Goal: Complete application form

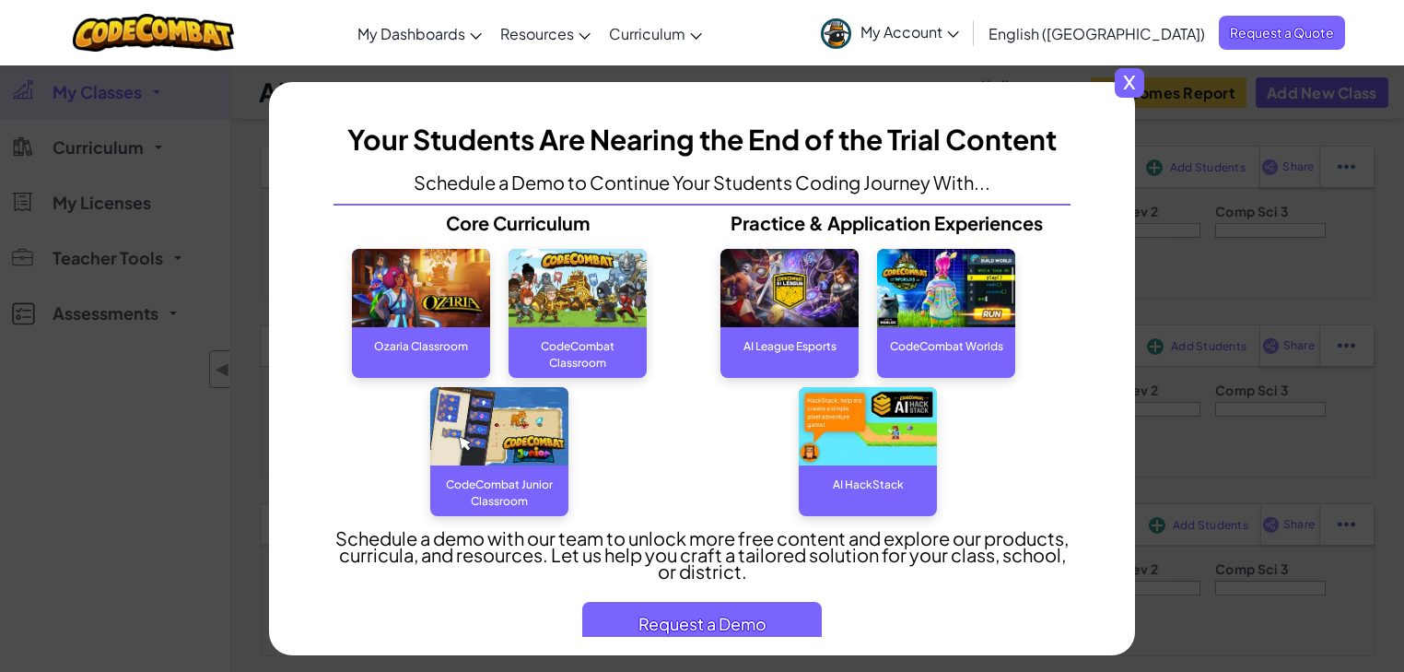
click at [1135, 86] on span "x" at bounding box center [1129, 82] width 29 height 29
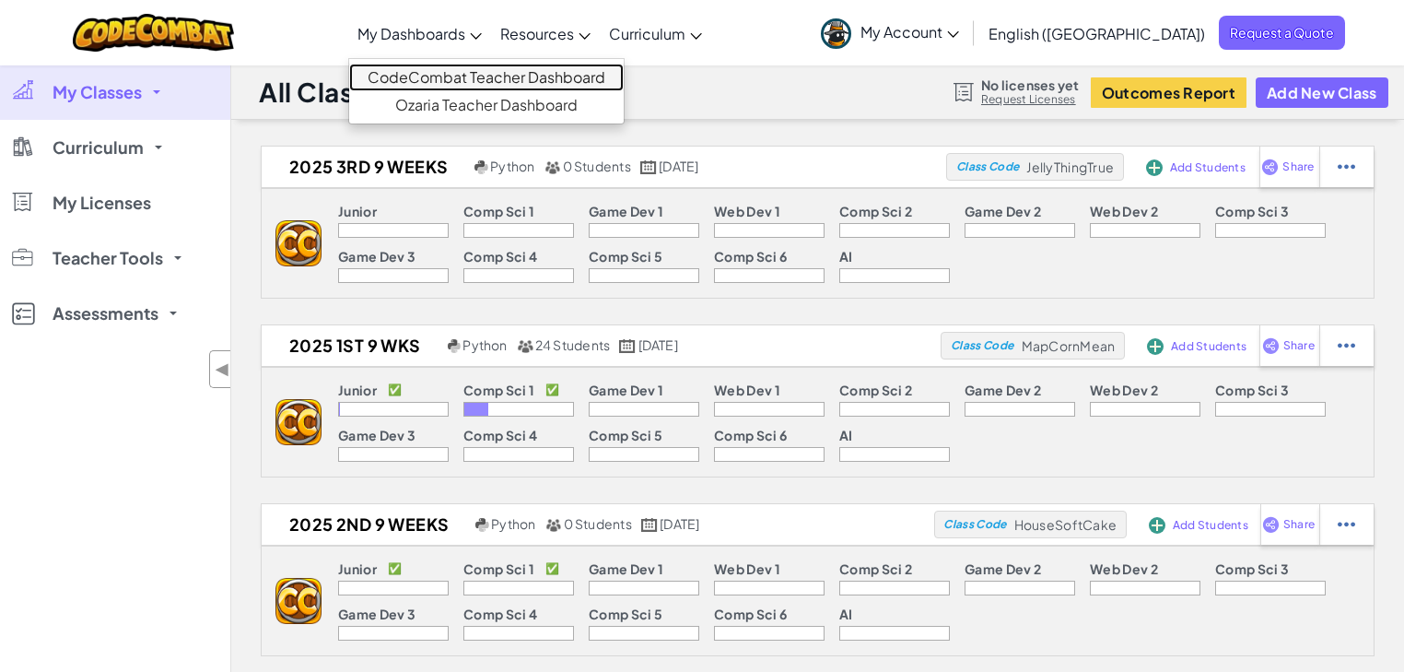
click at [550, 77] on link "CodeCombat Teacher Dashboard" at bounding box center [486, 78] width 275 height 28
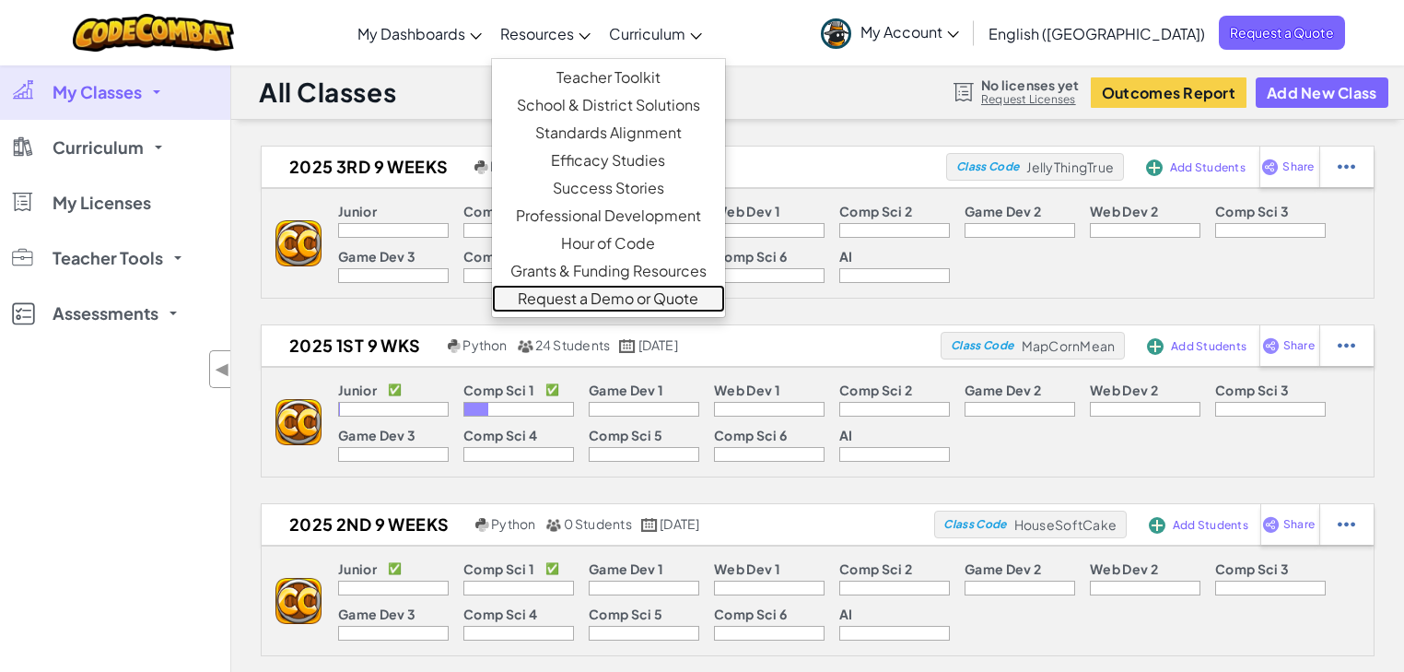
click at [673, 302] on link "Request a Demo or Quote" at bounding box center [608, 299] width 233 height 28
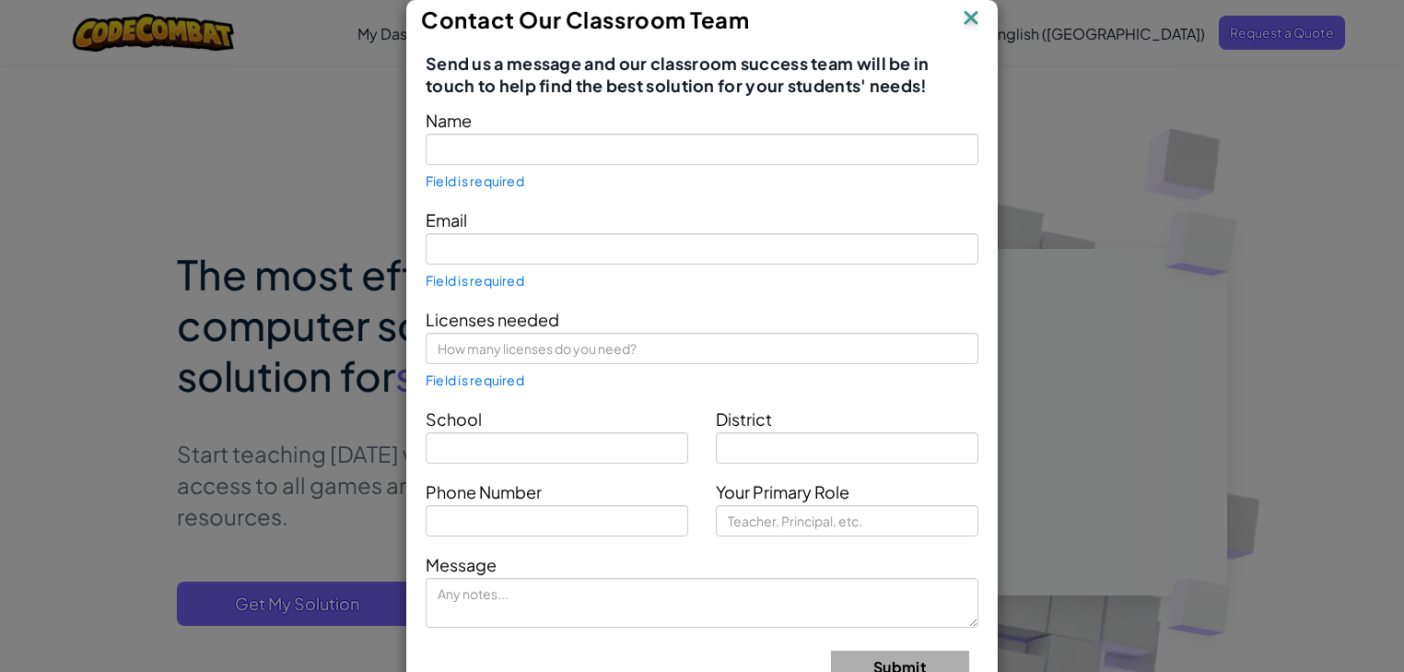
type input "[PERSON_NAME]"
type input "[EMAIL_ADDRESS][DOMAIN_NAME]"
type input "[GEOGRAPHIC_DATA]"
type input "Teacher"
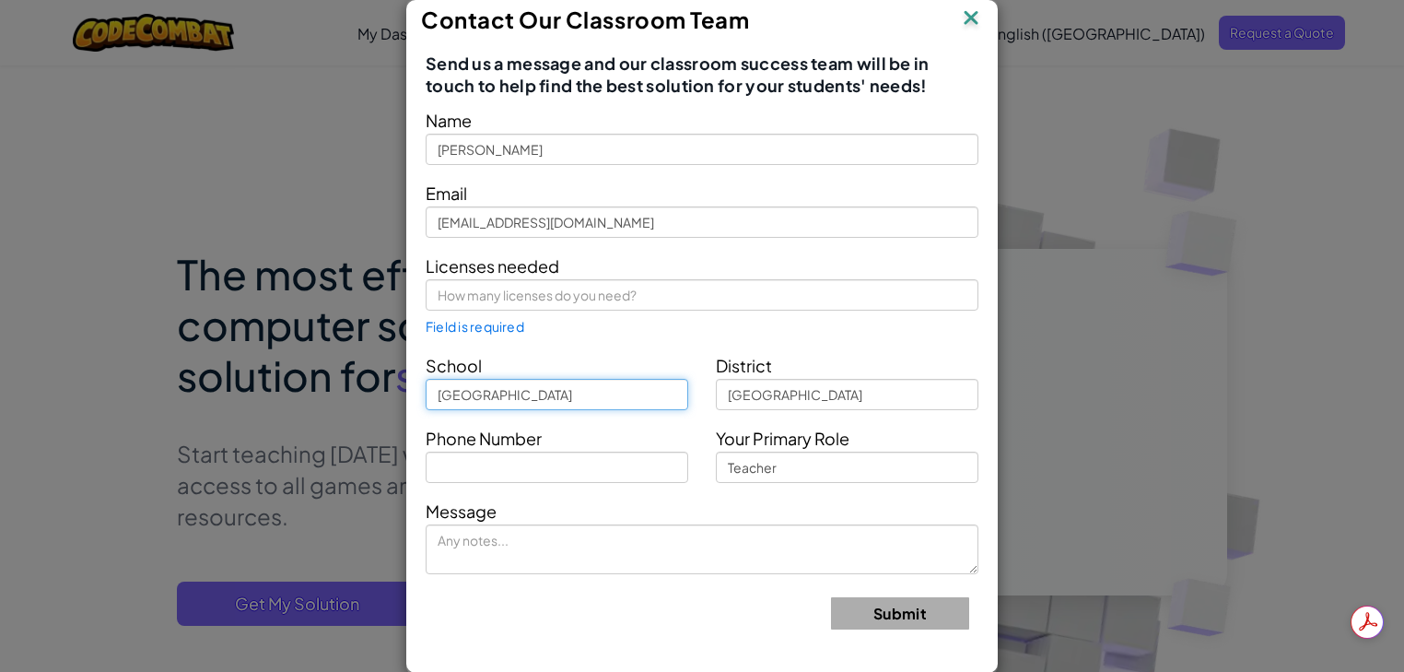
click at [631, 396] on input "[GEOGRAPHIC_DATA]" at bounding box center [557, 394] width 263 height 31
drag, startPoint x: 637, startPoint y: 394, endPoint x: 416, endPoint y: 398, distance: 221.2
click at [416, 398] on div "School [GEOGRAPHIC_DATA]" at bounding box center [557, 380] width 290 height 59
type input "[GEOGRAPHIC_DATA][PERSON_NAME]"
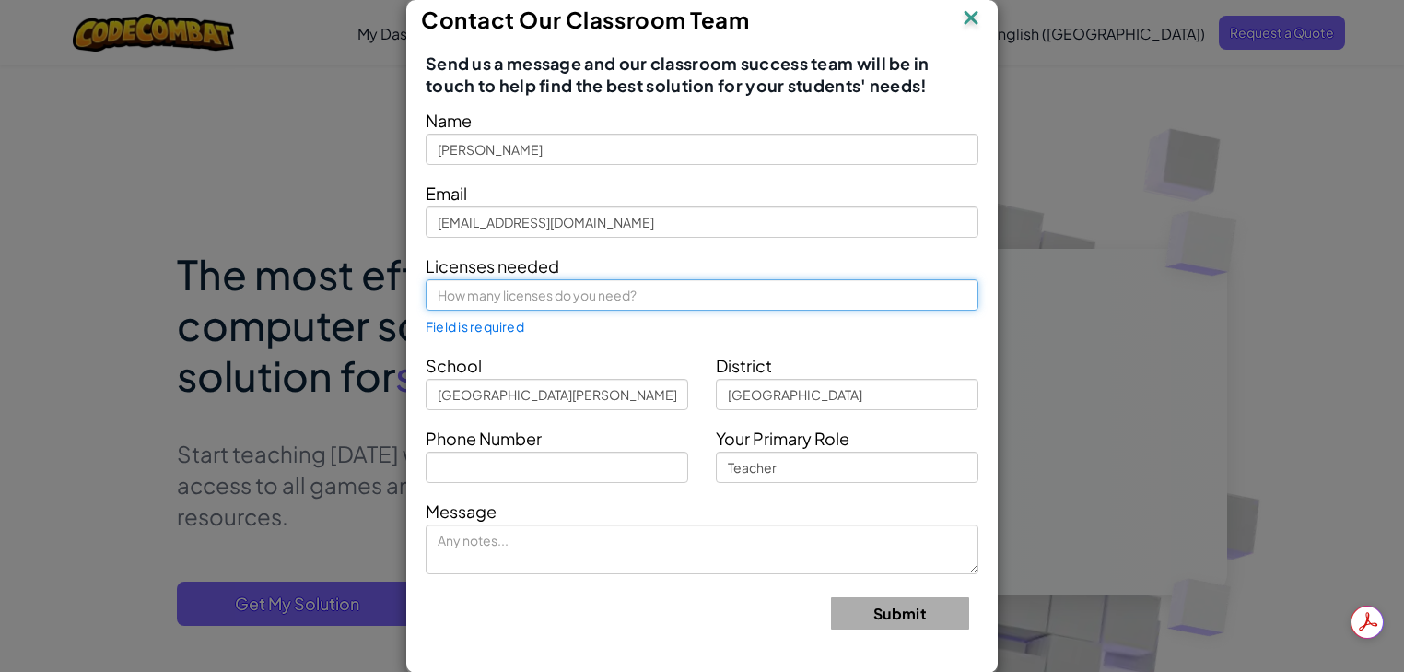
click at [592, 291] on input "text" at bounding box center [702, 294] width 553 height 31
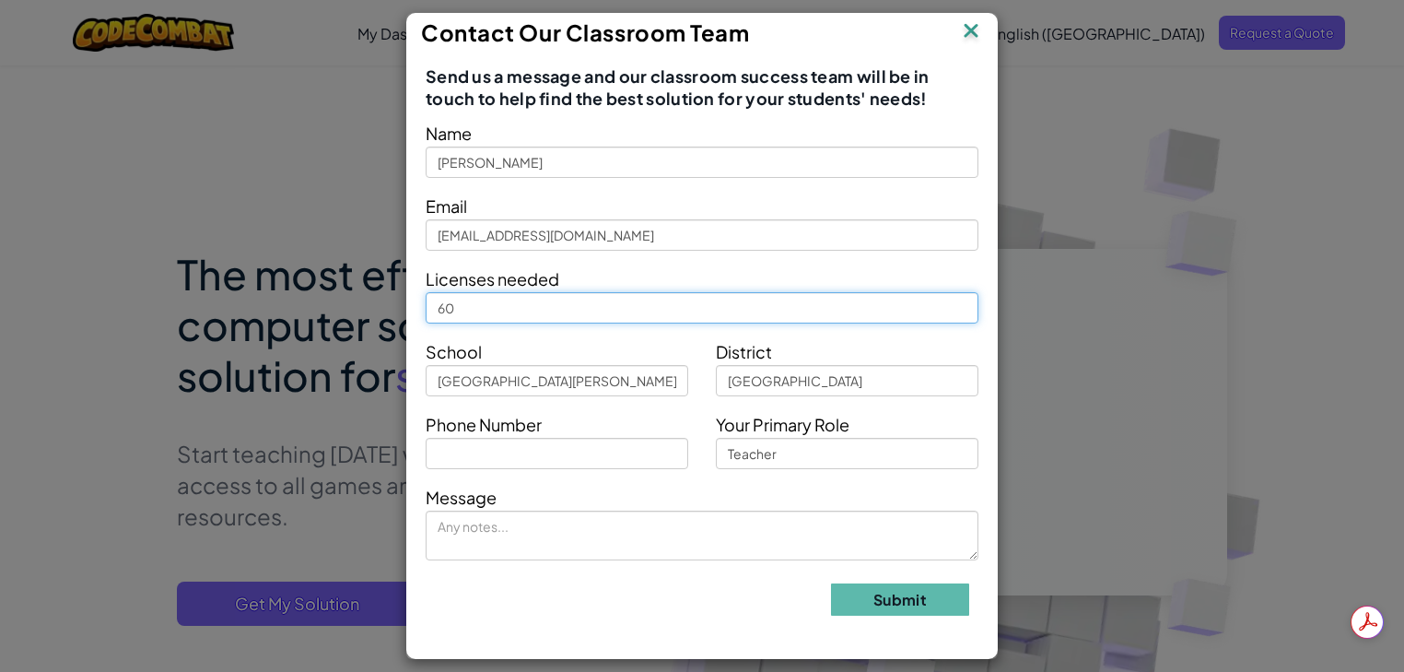
type input "60"
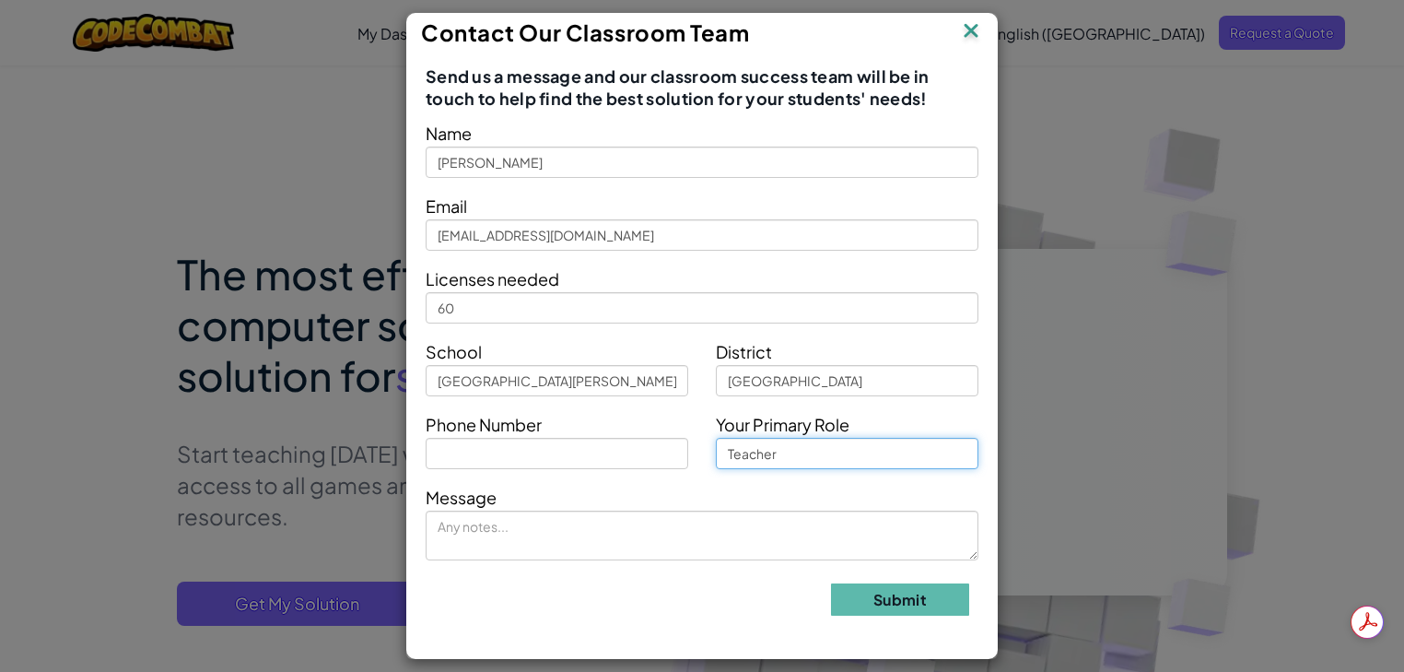
click at [830, 455] on input "Teacher" at bounding box center [847, 453] width 263 height 31
click at [707, 254] on form "Name [PERSON_NAME] Email [EMAIL_ADDRESS][DOMAIN_NAME] Licenses needed 60 School…" at bounding box center [702, 374] width 553 height 511
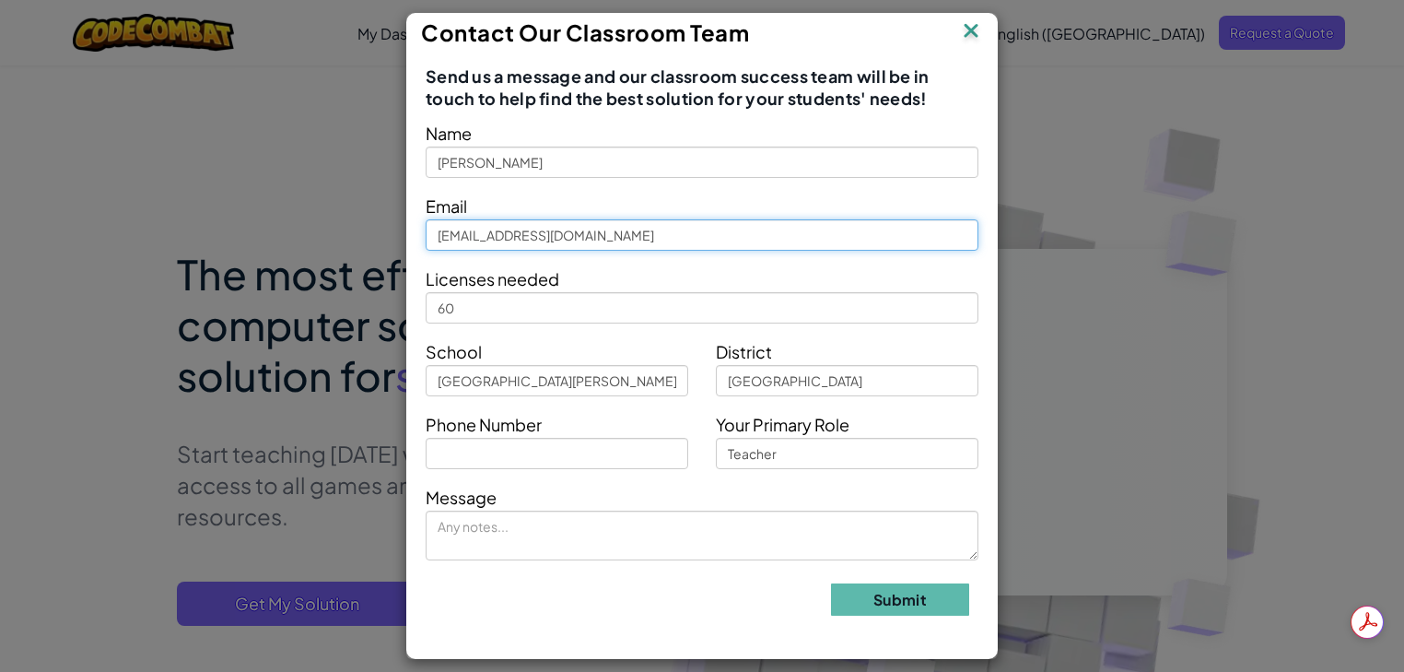
click at [715, 236] on input "[EMAIL_ADDRESS][DOMAIN_NAME]" at bounding box center [702, 234] width 553 height 31
drag, startPoint x: 715, startPoint y: 236, endPoint x: 439, endPoint y: 237, distance: 276.4
click at [455, 237] on input "[EMAIL_ADDRESS][DOMAIN_NAME]" at bounding box center [702, 234] width 553 height 31
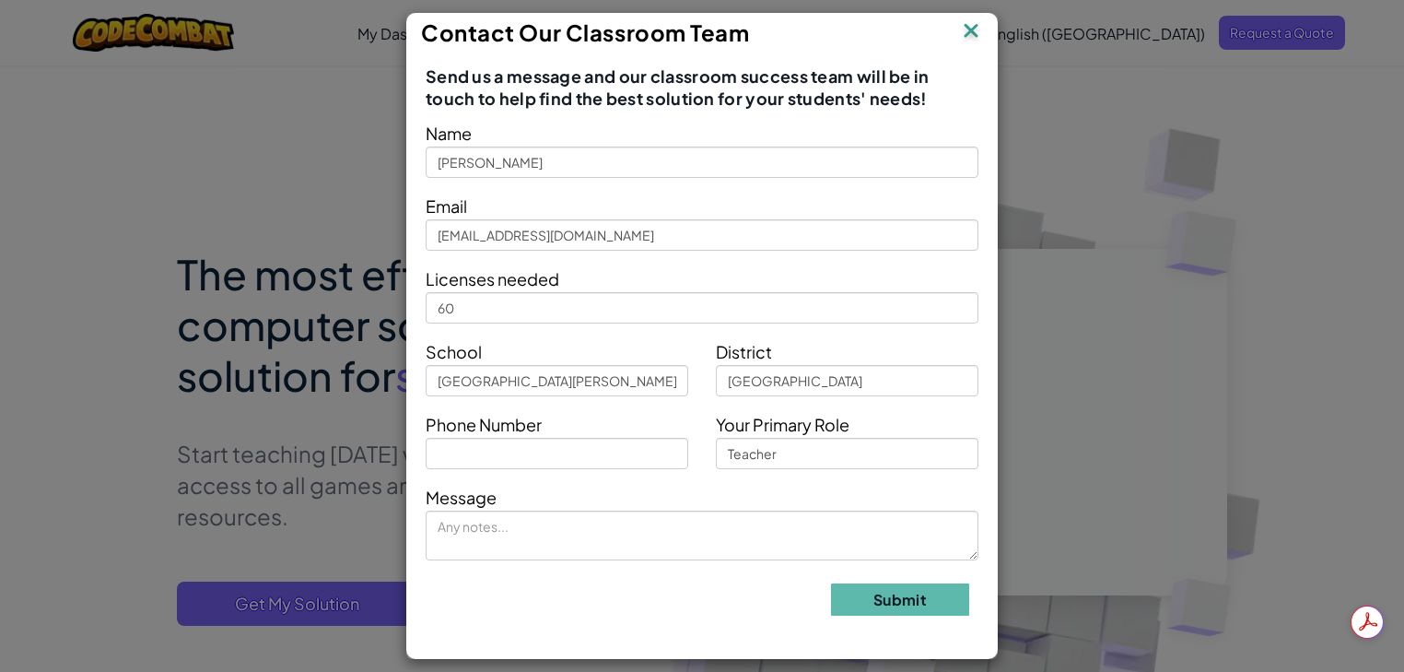
click at [405, 237] on div "Contact Our Classroom Team Send us a message and our classroom success team wil…" at bounding box center [702, 336] width 1404 height 672
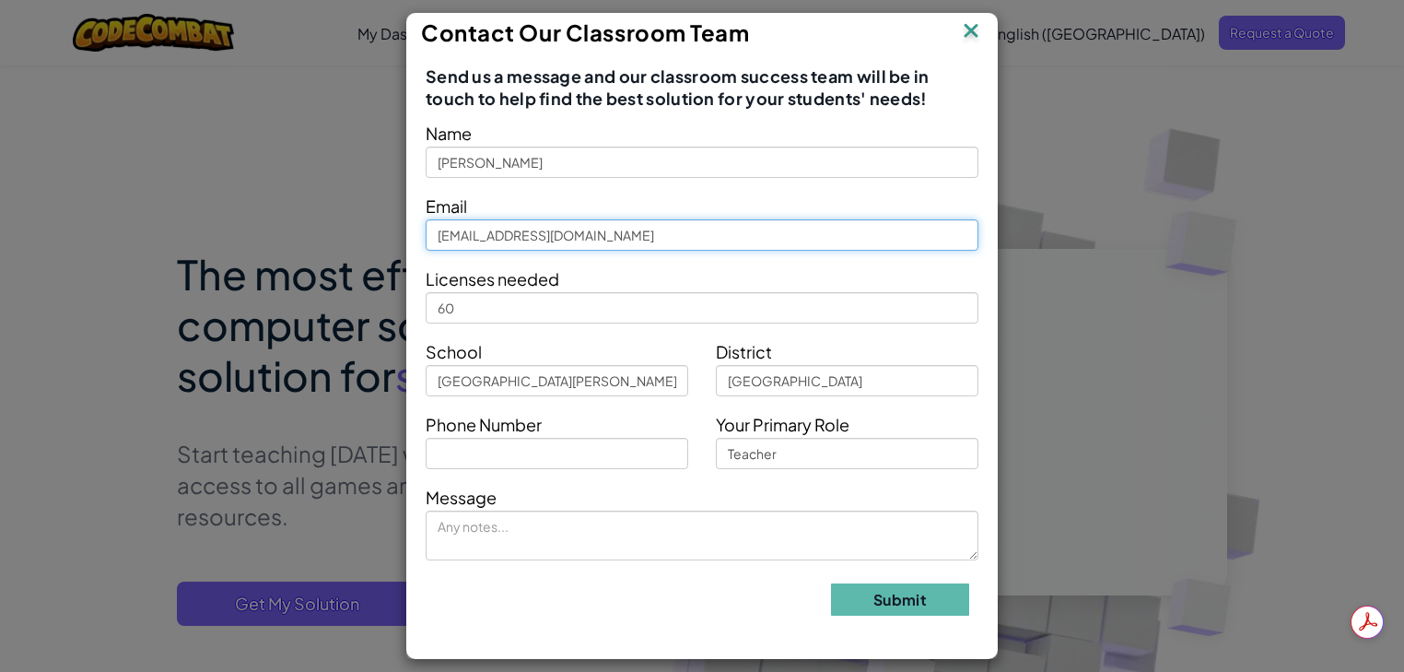
click at [720, 238] on input "[EMAIL_ADDRESS][DOMAIN_NAME]" at bounding box center [702, 234] width 553 height 31
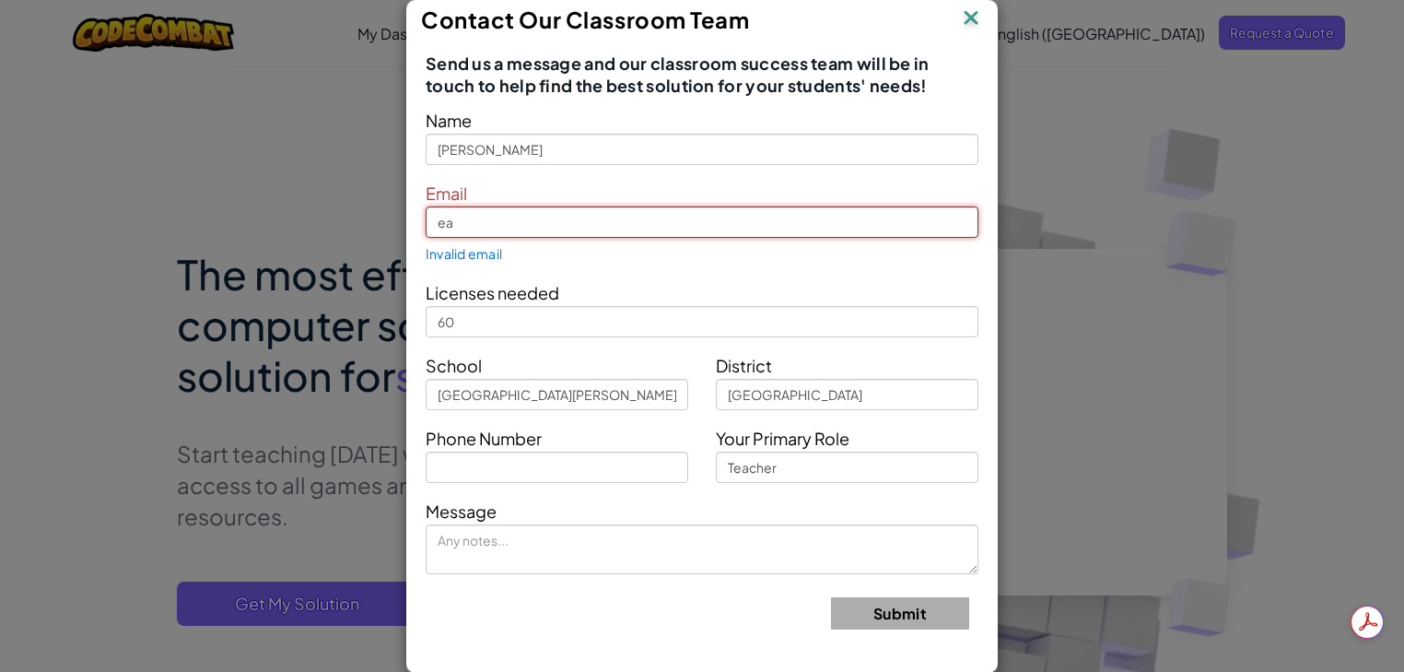
type input "e"
type input "[PERSON_NAME][EMAIL_ADDRESS][PERSON_NAME][DOMAIN_NAME]"
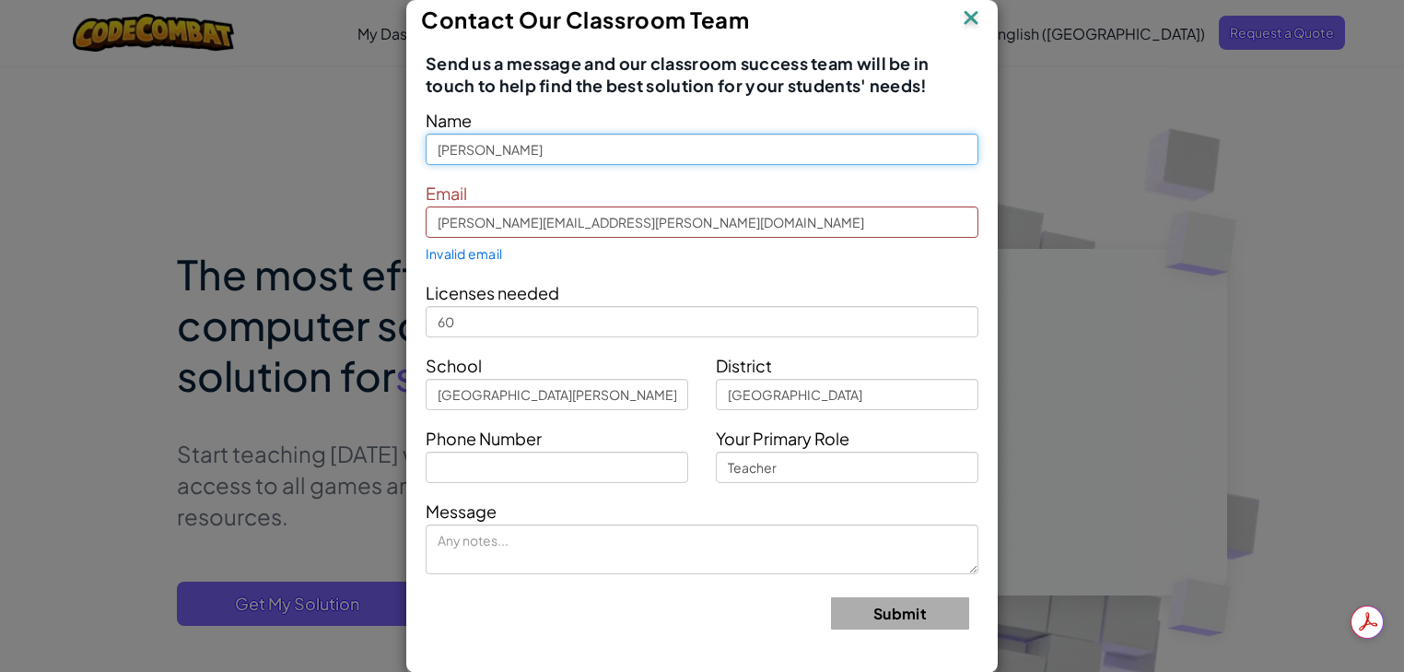
type input "[PERSON_NAME]"
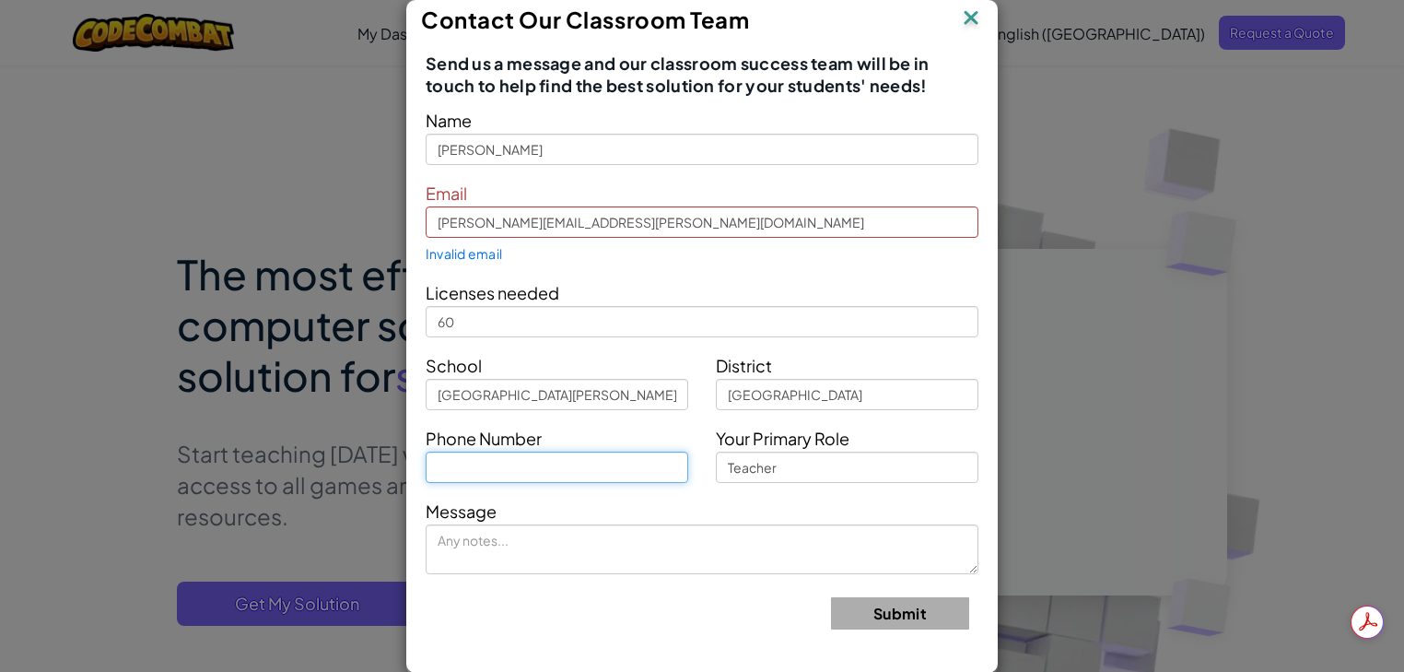
type input "4233290412"
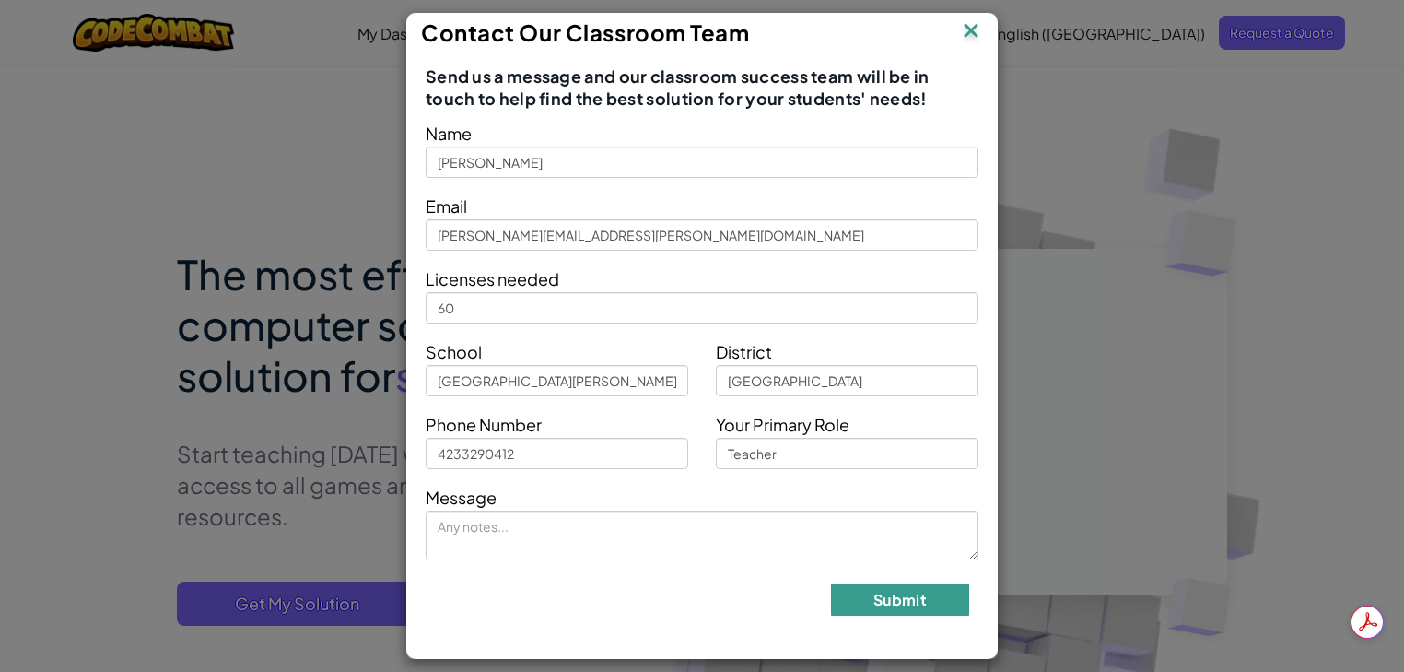
click at [902, 604] on button "Submit" at bounding box center [900, 599] width 138 height 32
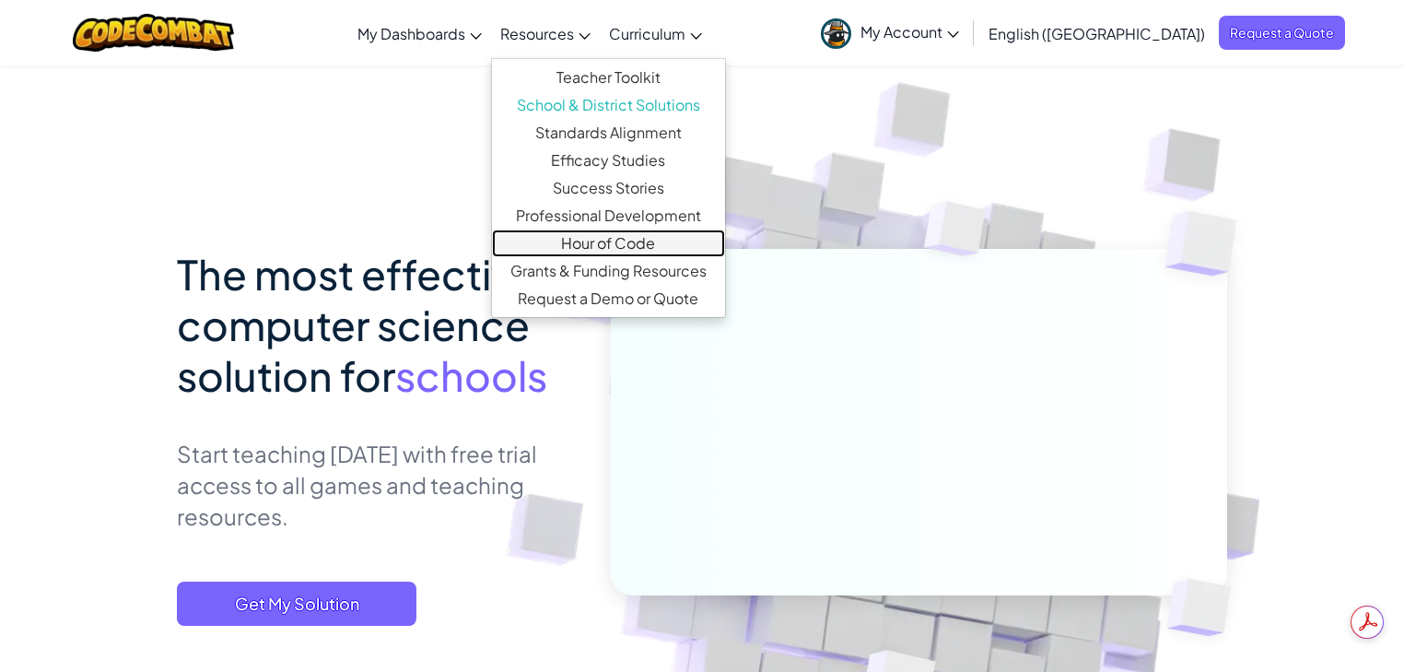
click at [697, 247] on link "Hour of Code" at bounding box center [608, 243] width 233 height 28
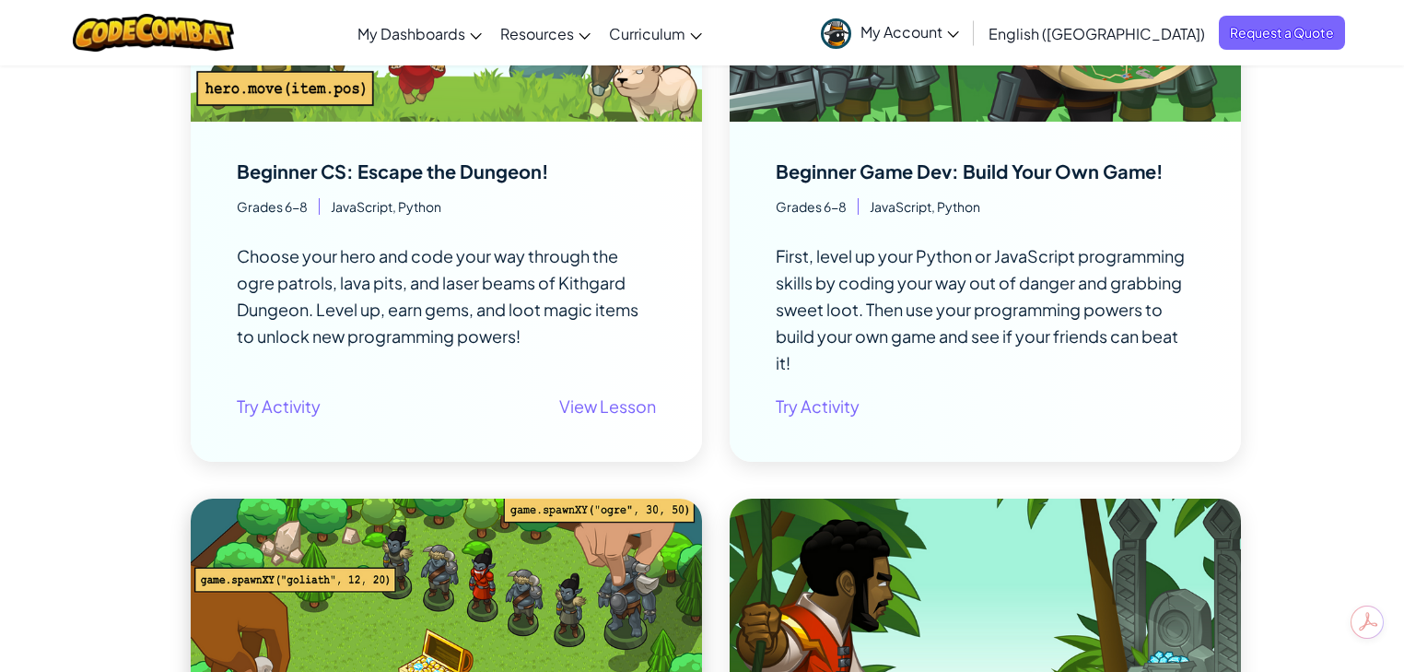
scroll to position [2728, 0]
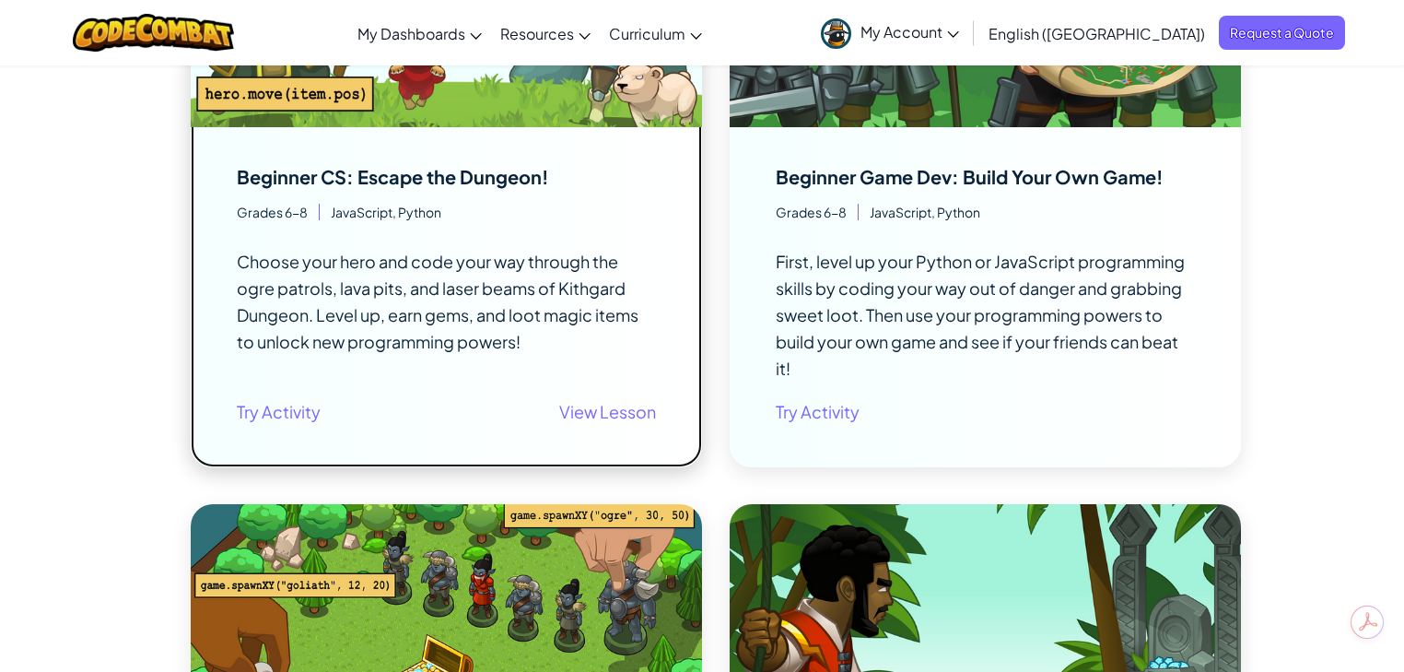
click at [428, 172] on div "Beginner CS: Escape the Dungeon!" at bounding box center [392, 177] width 311 height 18
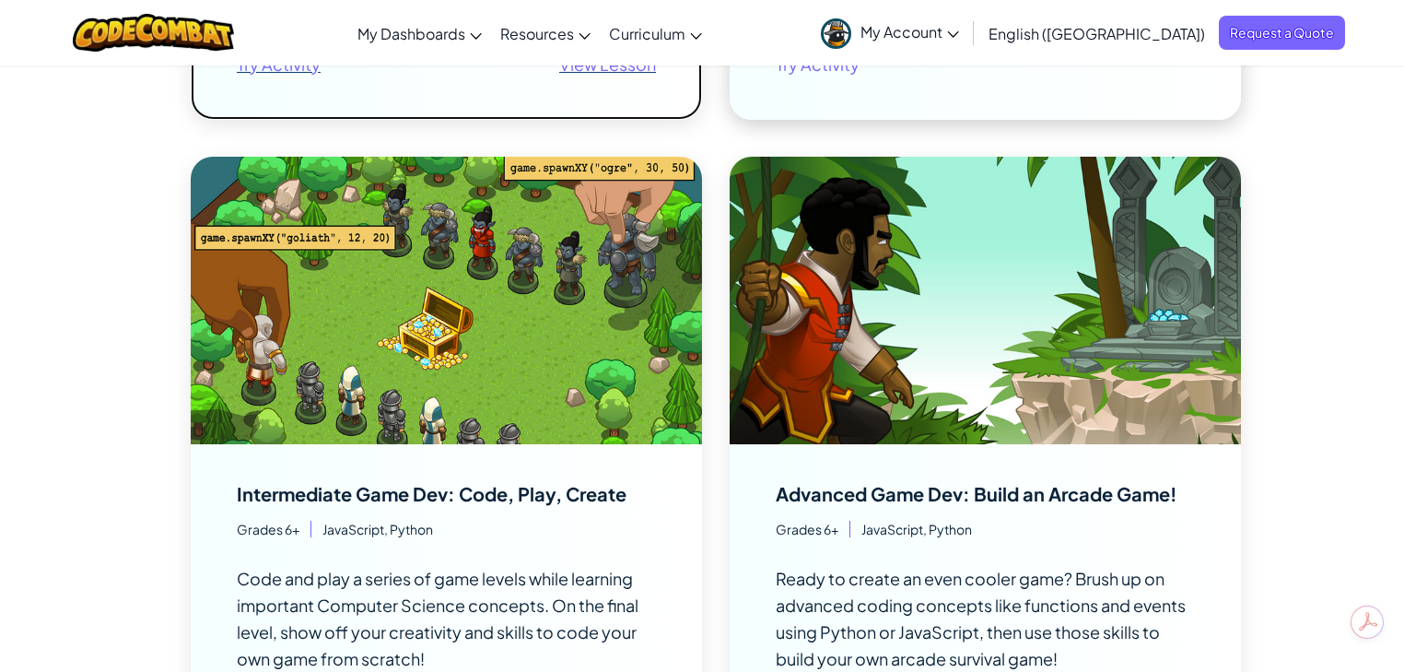
scroll to position [2801, 0]
